Goal: Information Seeking & Learning: Learn about a topic

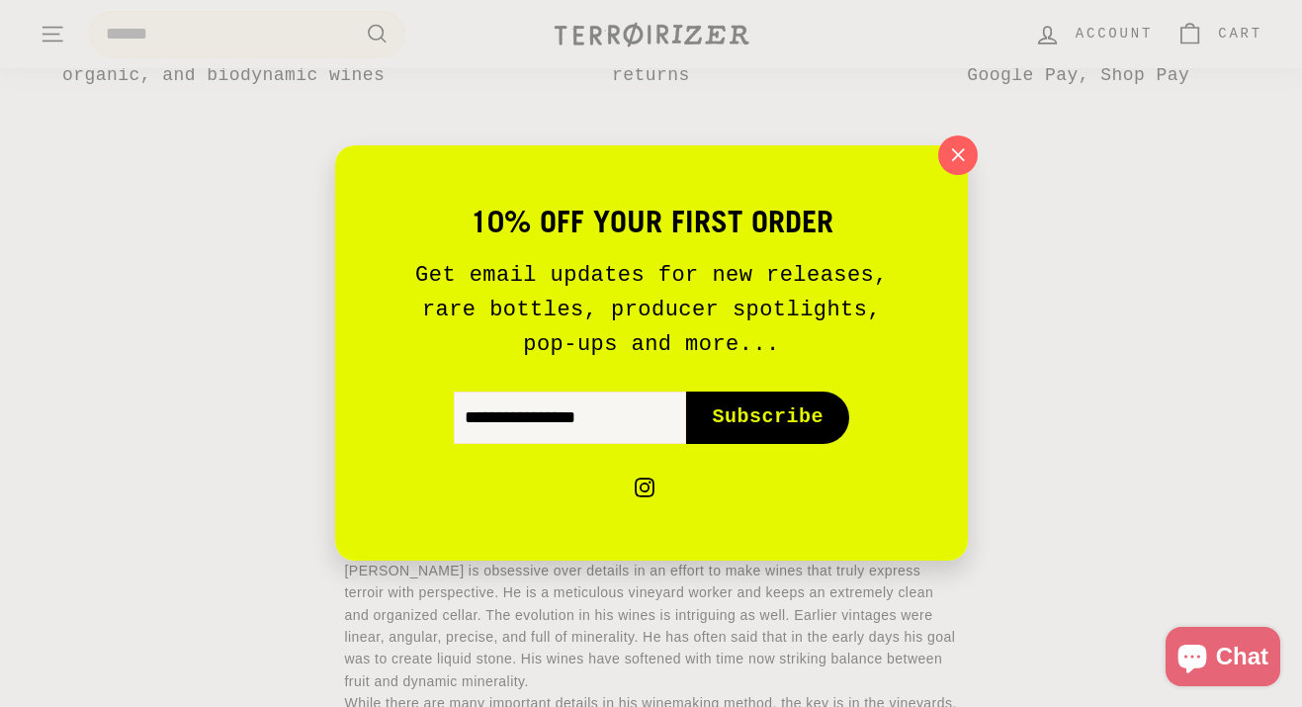
scroll to position [1465, 0]
click at [961, 161] on icon "button" at bounding box center [957, 155] width 30 height 30
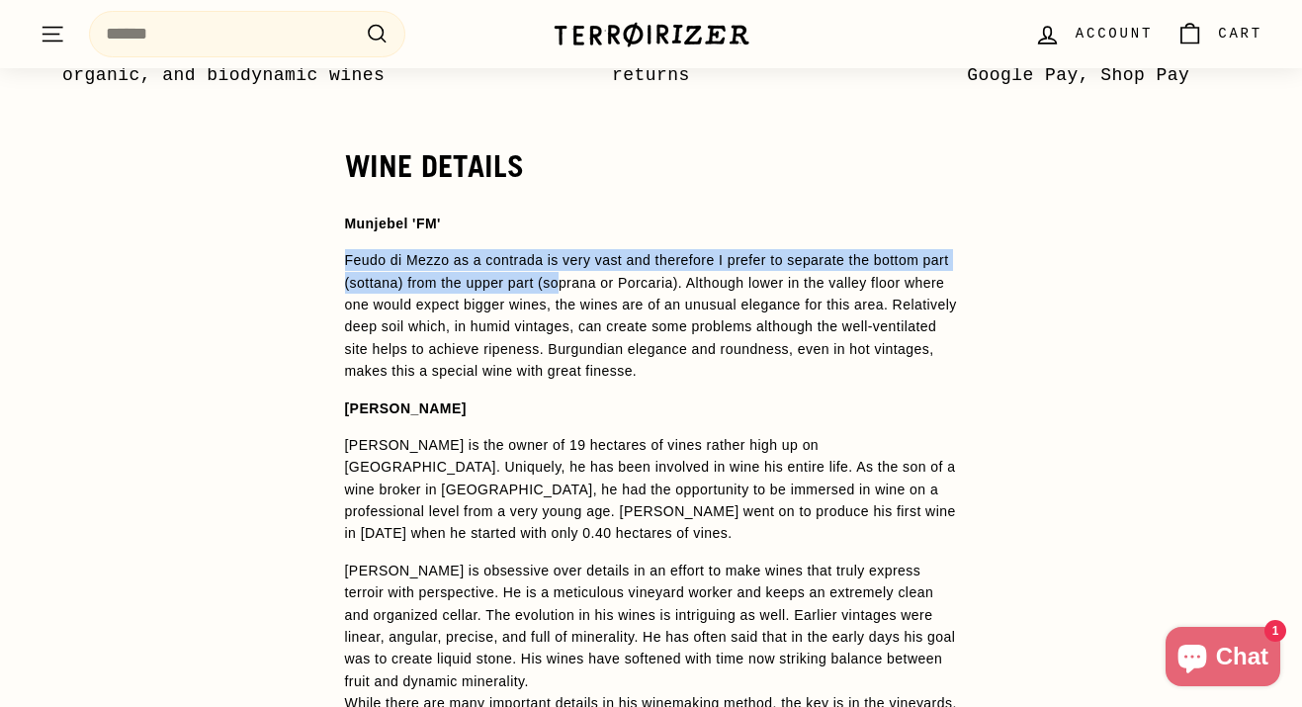
drag, startPoint x: 379, startPoint y: 290, endPoint x: 603, endPoint y: 309, distance: 225.3
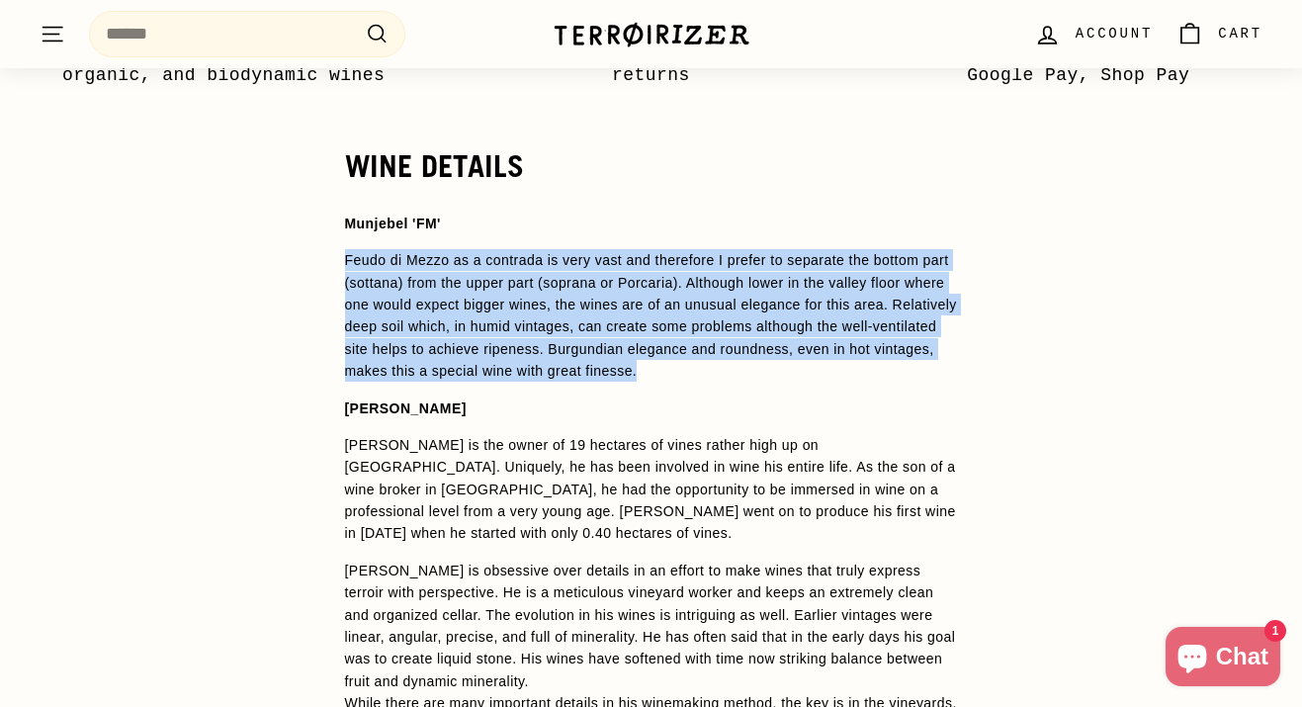
drag, startPoint x: 432, startPoint y: 289, endPoint x: 767, endPoint y: 403, distance: 354.2
copy p "Feudo di Mezzo as a contrada is very vast and therefore I prefer to separate th…"
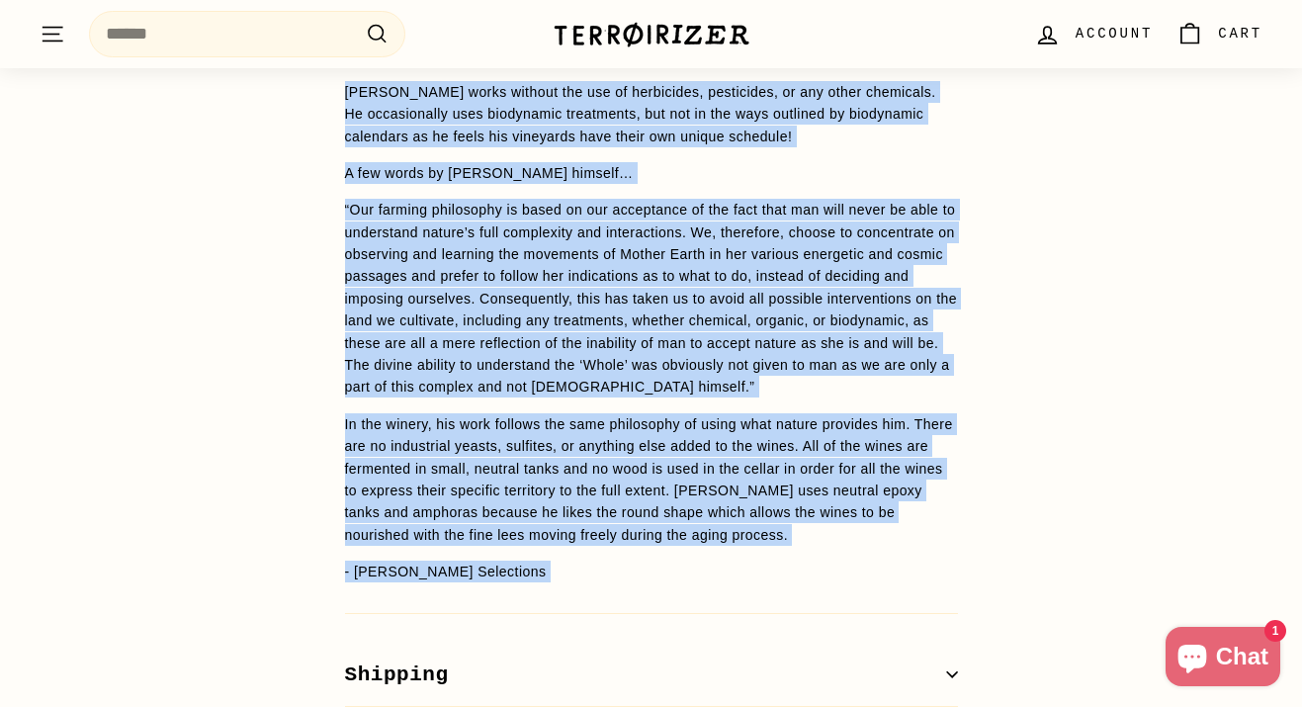
scroll to position [2326, 0]
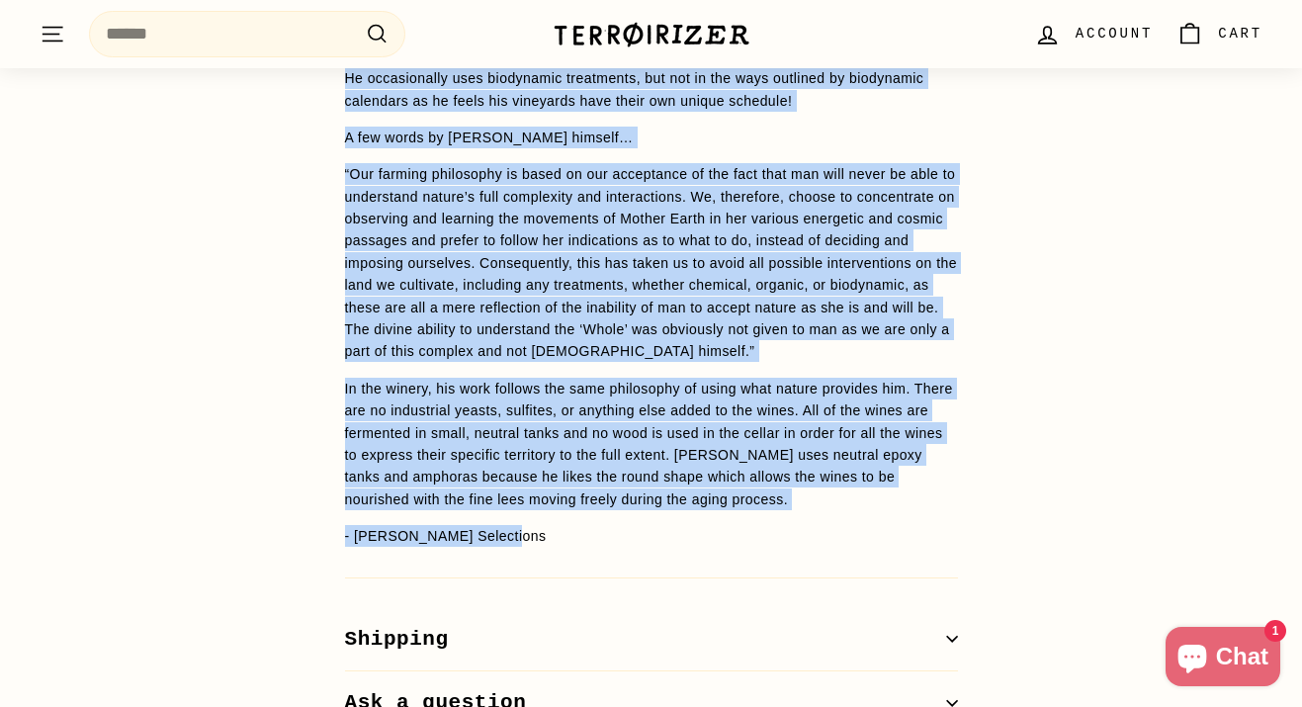
drag, startPoint x: 343, startPoint y: 117, endPoint x: 516, endPoint y: 547, distance: 463.6
click at [516, 547] on div "WINE DETAILS Munjebel 'FM' Feudo di Mezzo as a contrada is very vast and theref…" at bounding box center [651, 11] width 692 height 1447
copy span "Frank Cornelissen Frank Cornelissen is the owner of 19 hectares of vines rather…"
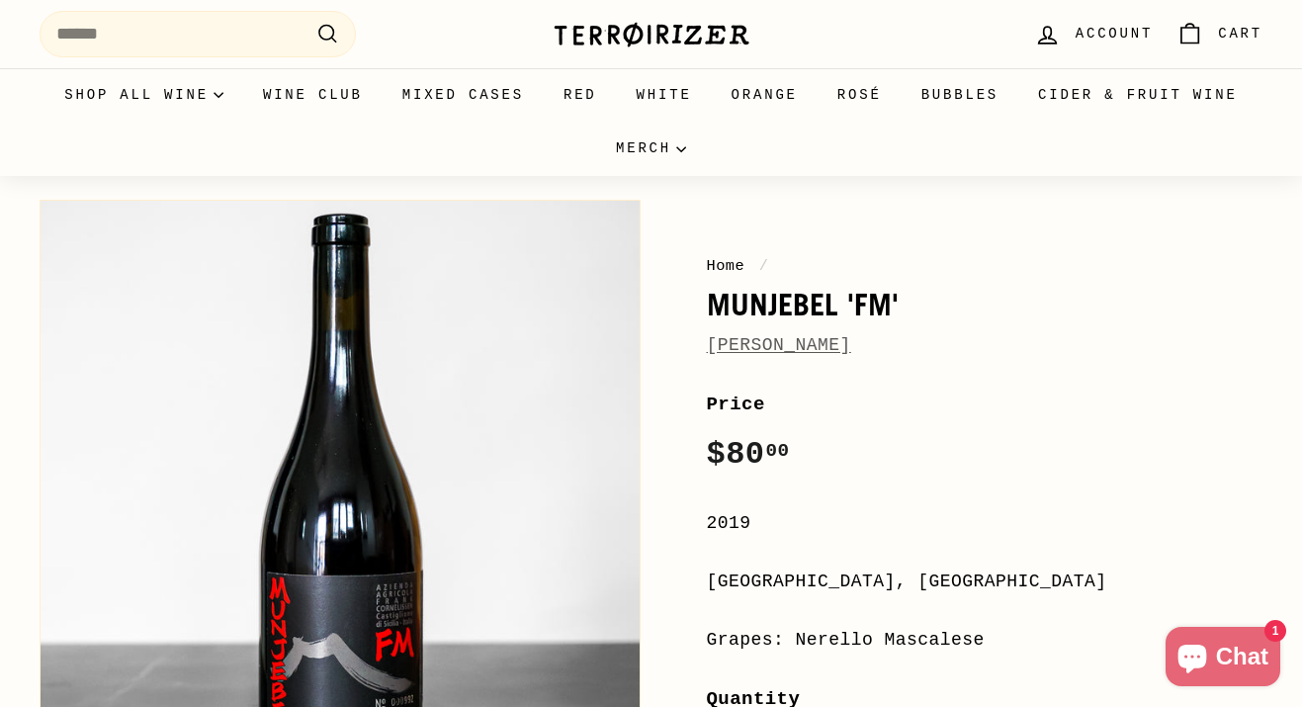
scroll to position [0, 0]
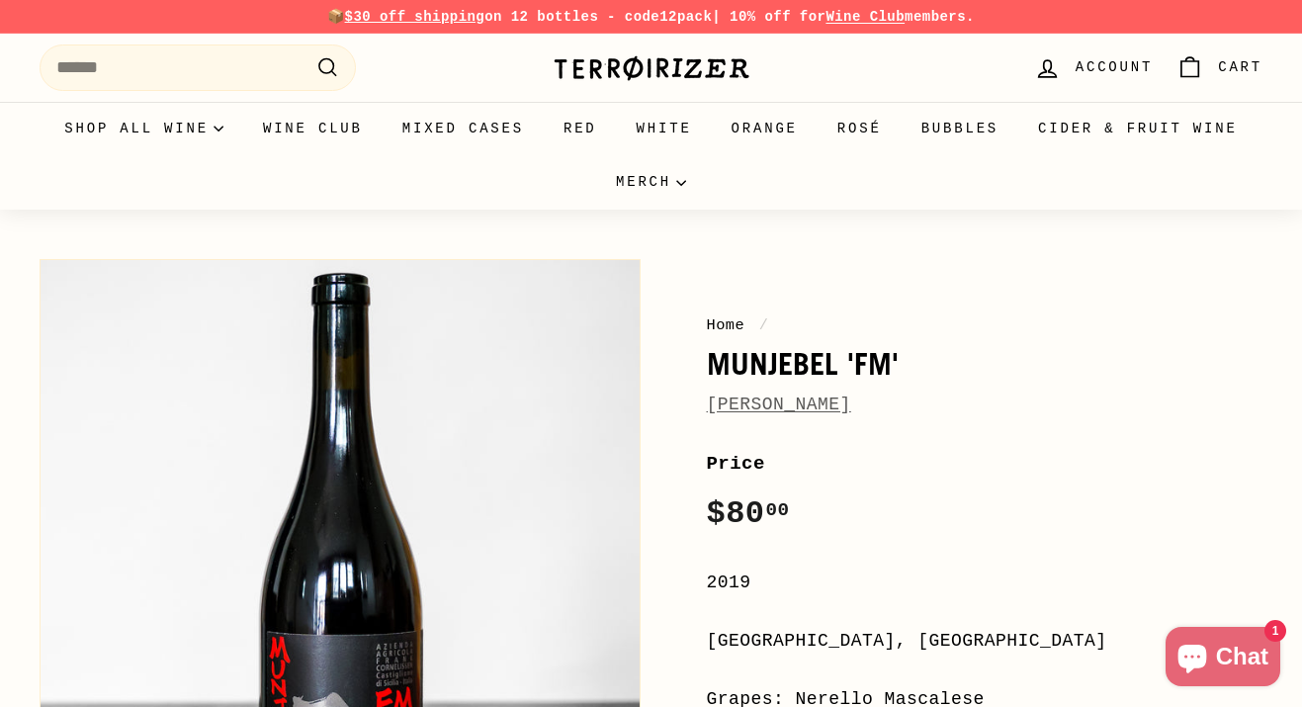
click at [851, 401] on link "[PERSON_NAME]" at bounding box center [779, 404] width 144 height 20
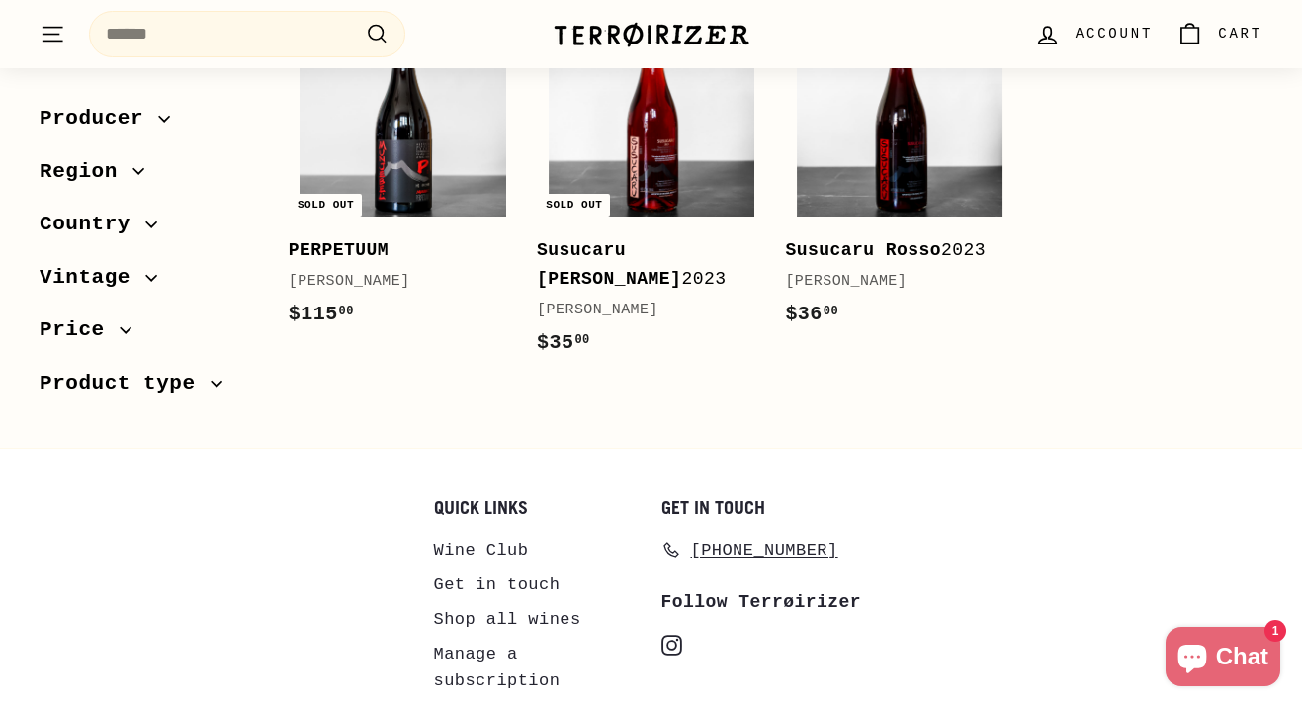
scroll to position [1938, 0]
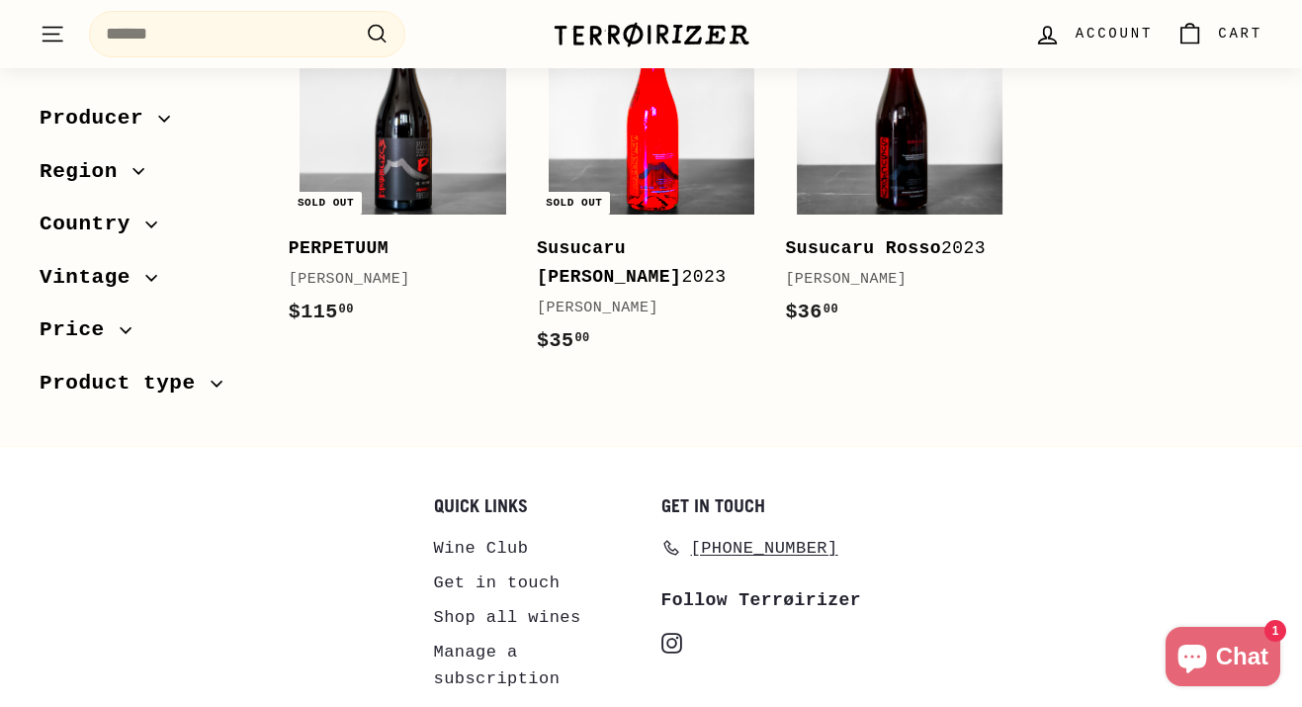
click at [714, 140] on img at bounding box center [652, 112] width 206 height 206
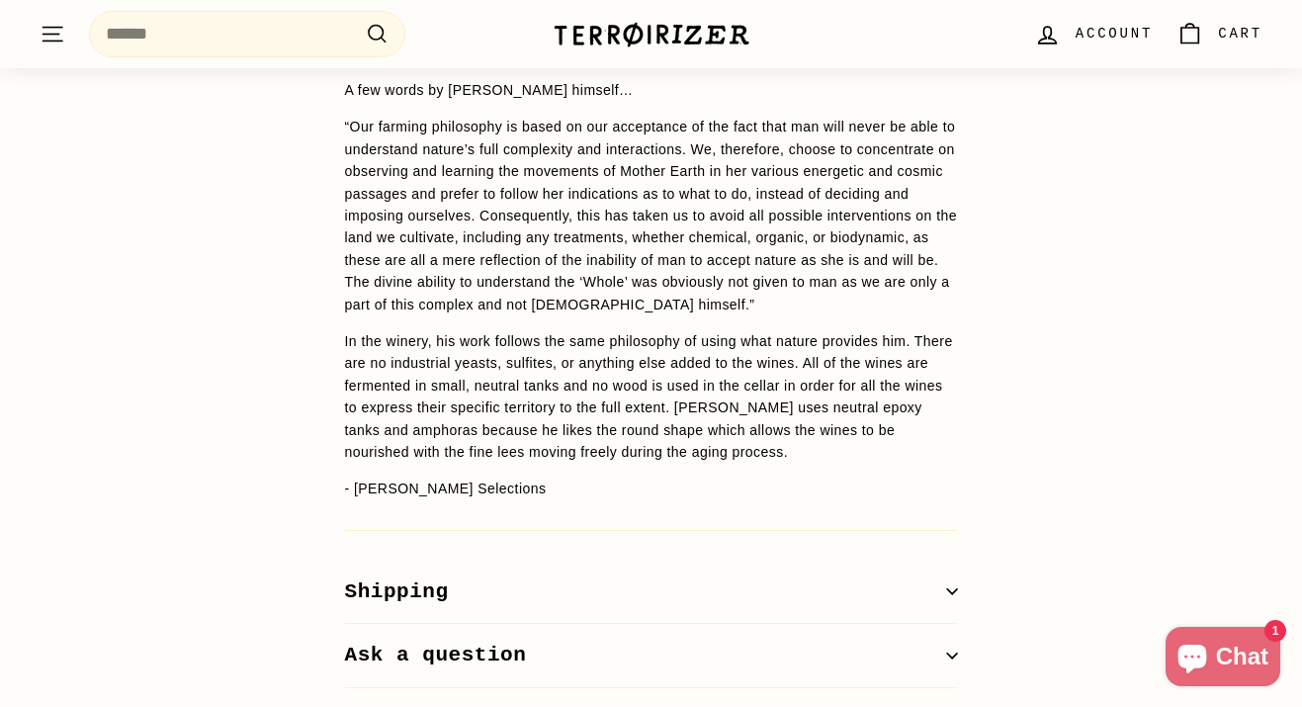
scroll to position [2663, 0]
